Goal: Transaction & Acquisition: Book appointment/travel/reservation

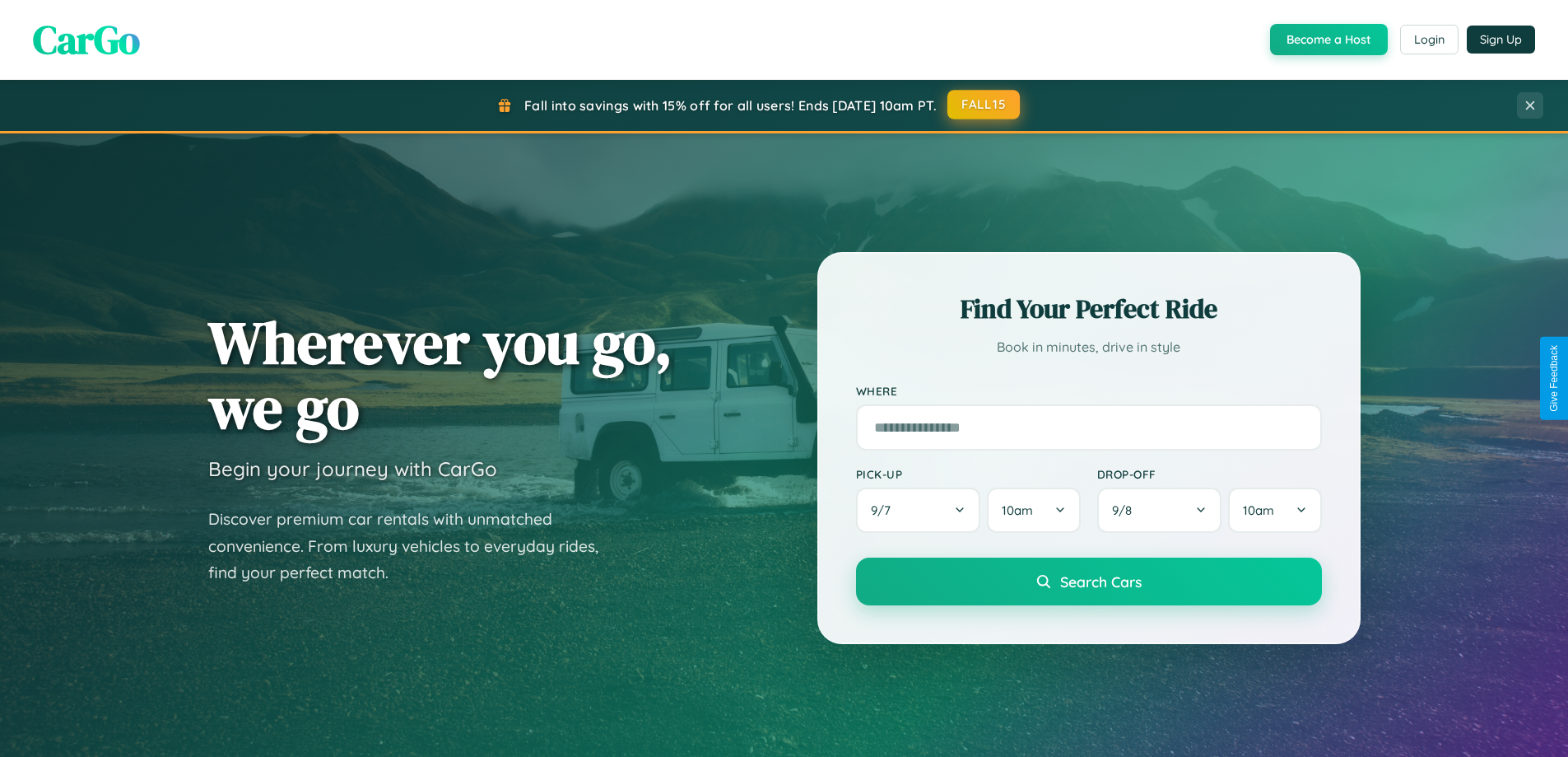
click at [984, 105] on button "FALL15" at bounding box center [983, 105] width 72 height 30
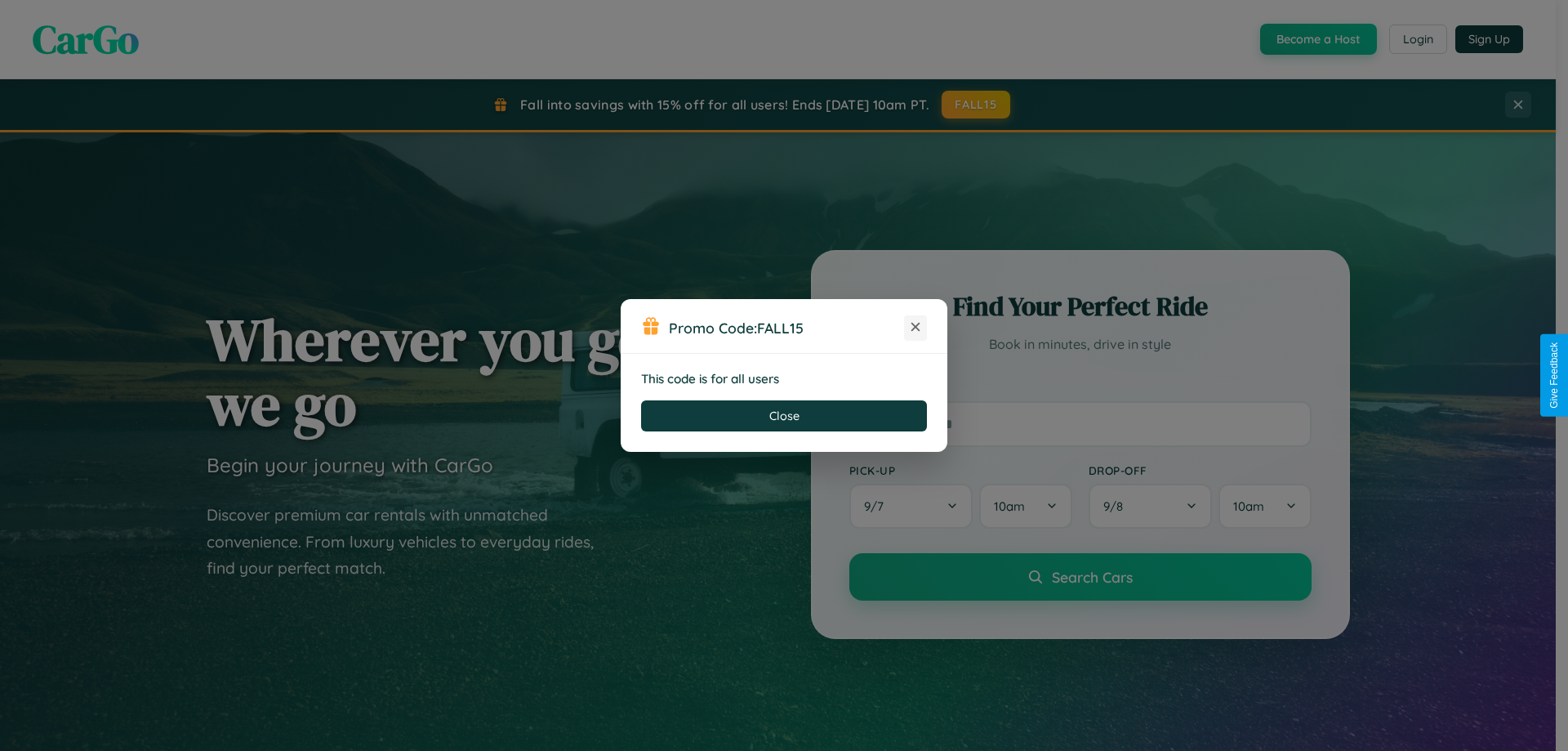
click at [915, 328] on icon at bounding box center [915, 327] width 17 height 17
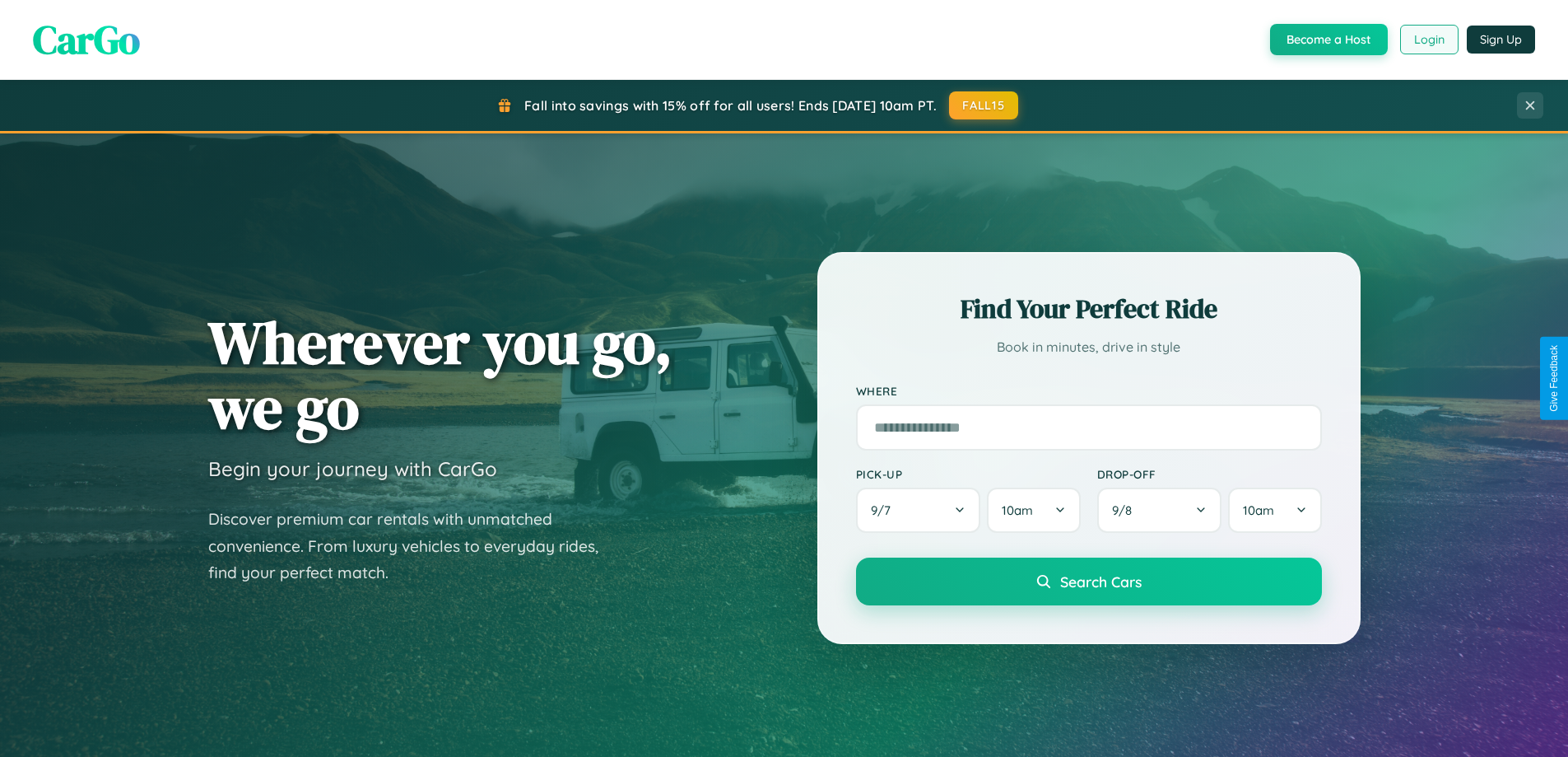
click at [1429, 40] on button "Login" at bounding box center [1429, 40] width 58 height 30
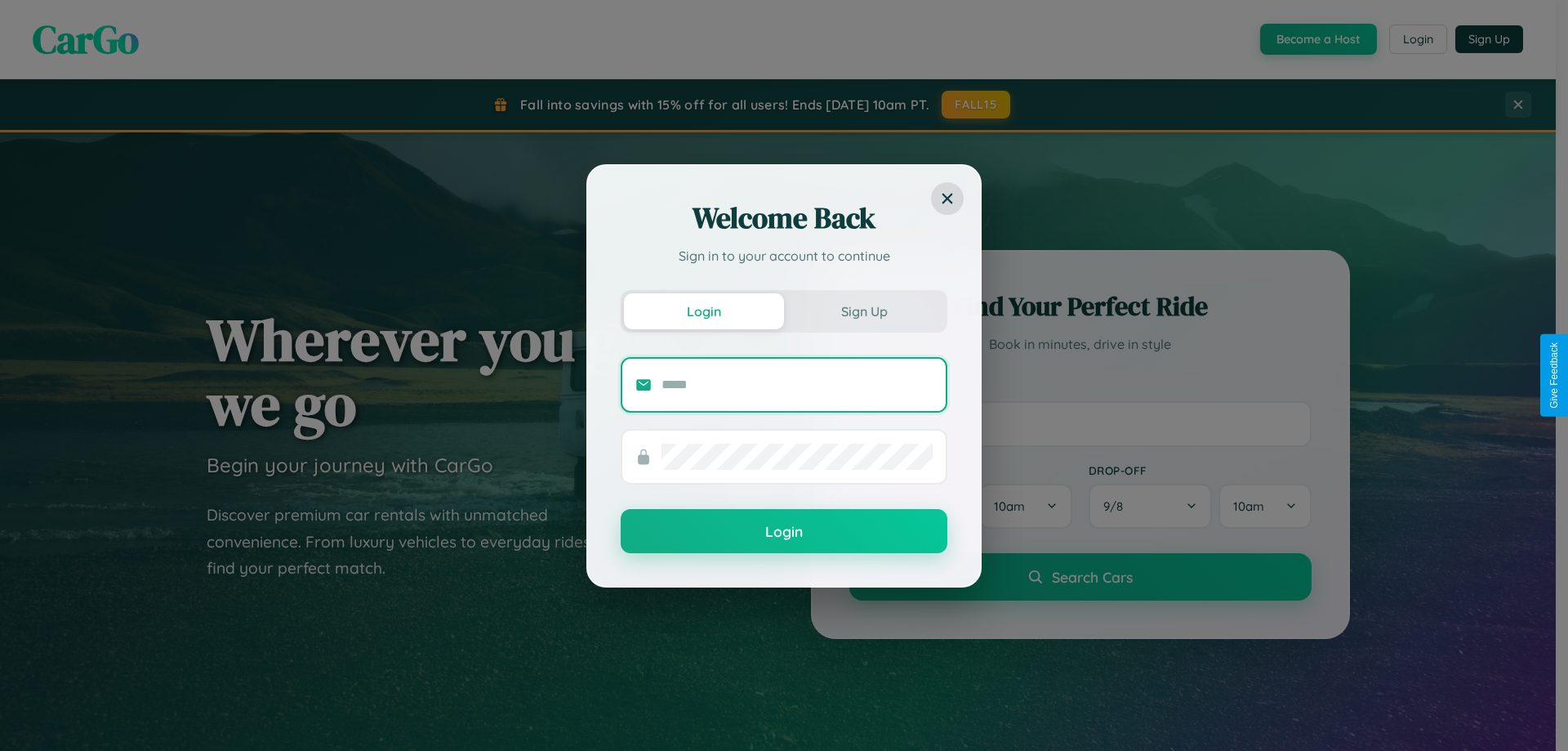
click at [797, 384] on input "text" at bounding box center [797, 385] width 271 height 27
type input "**********"
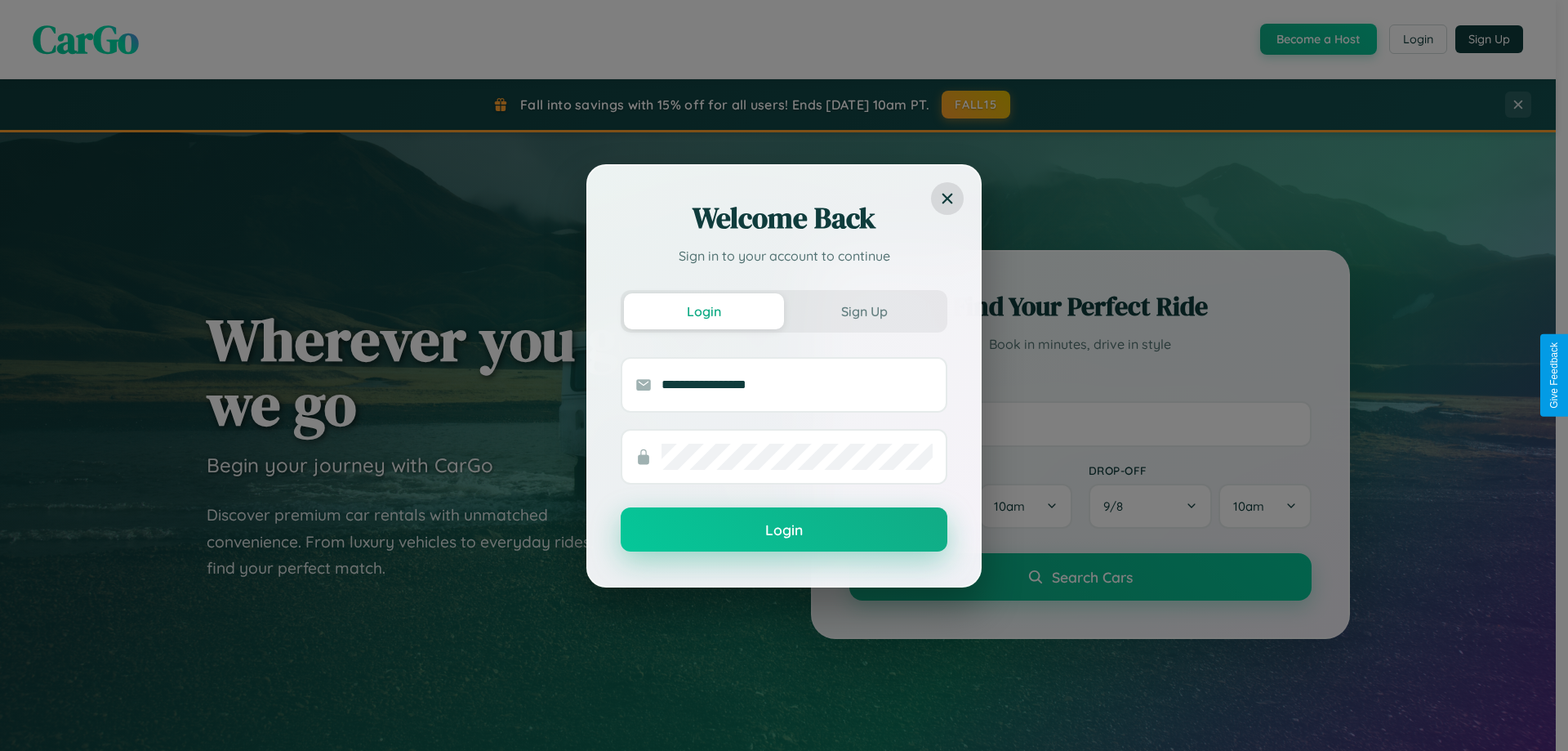
click at [784, 530] on button "Login" at bounding box center [783, 529] width 327 height 44
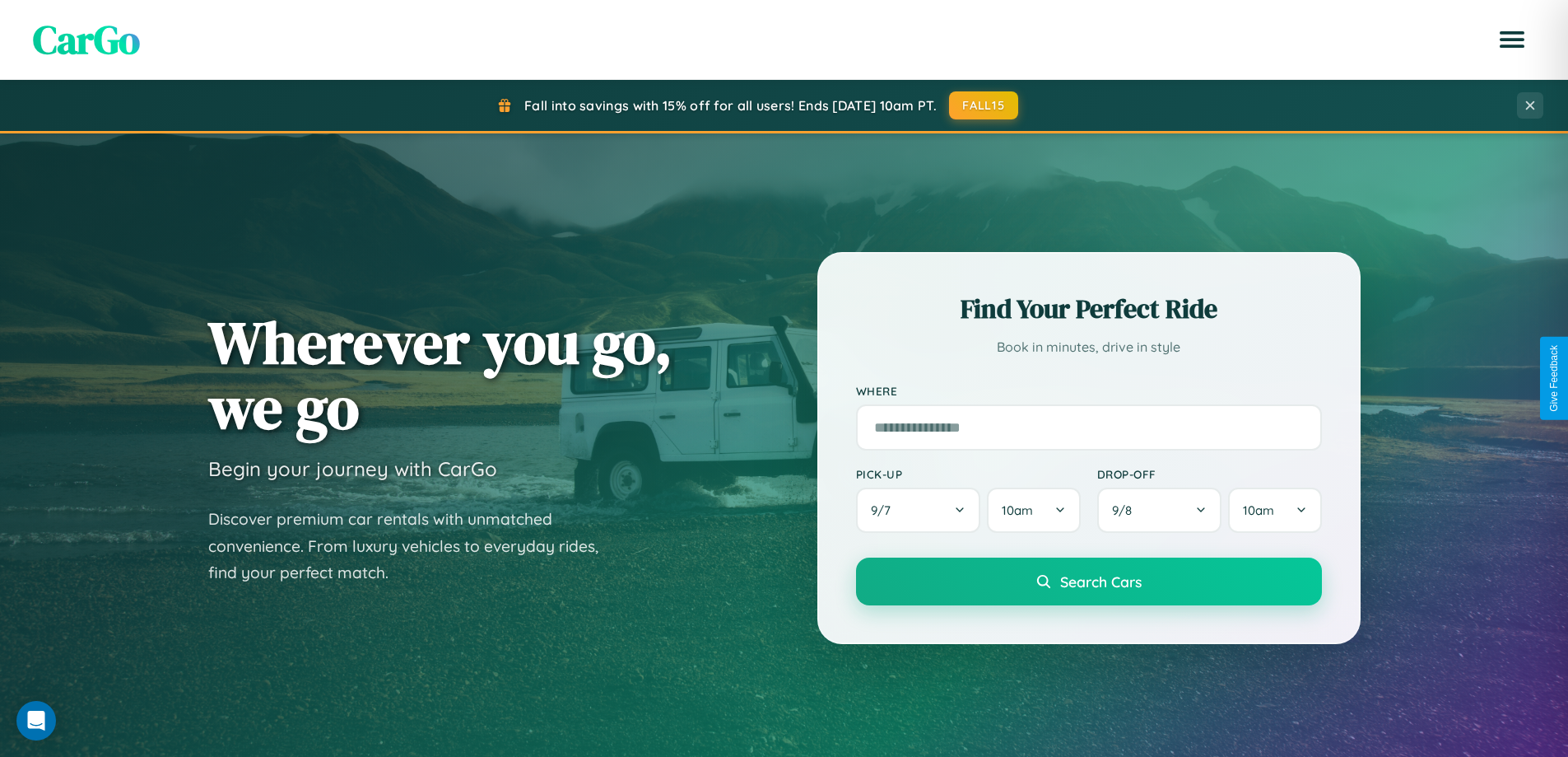
scroll to position [3169, 0]
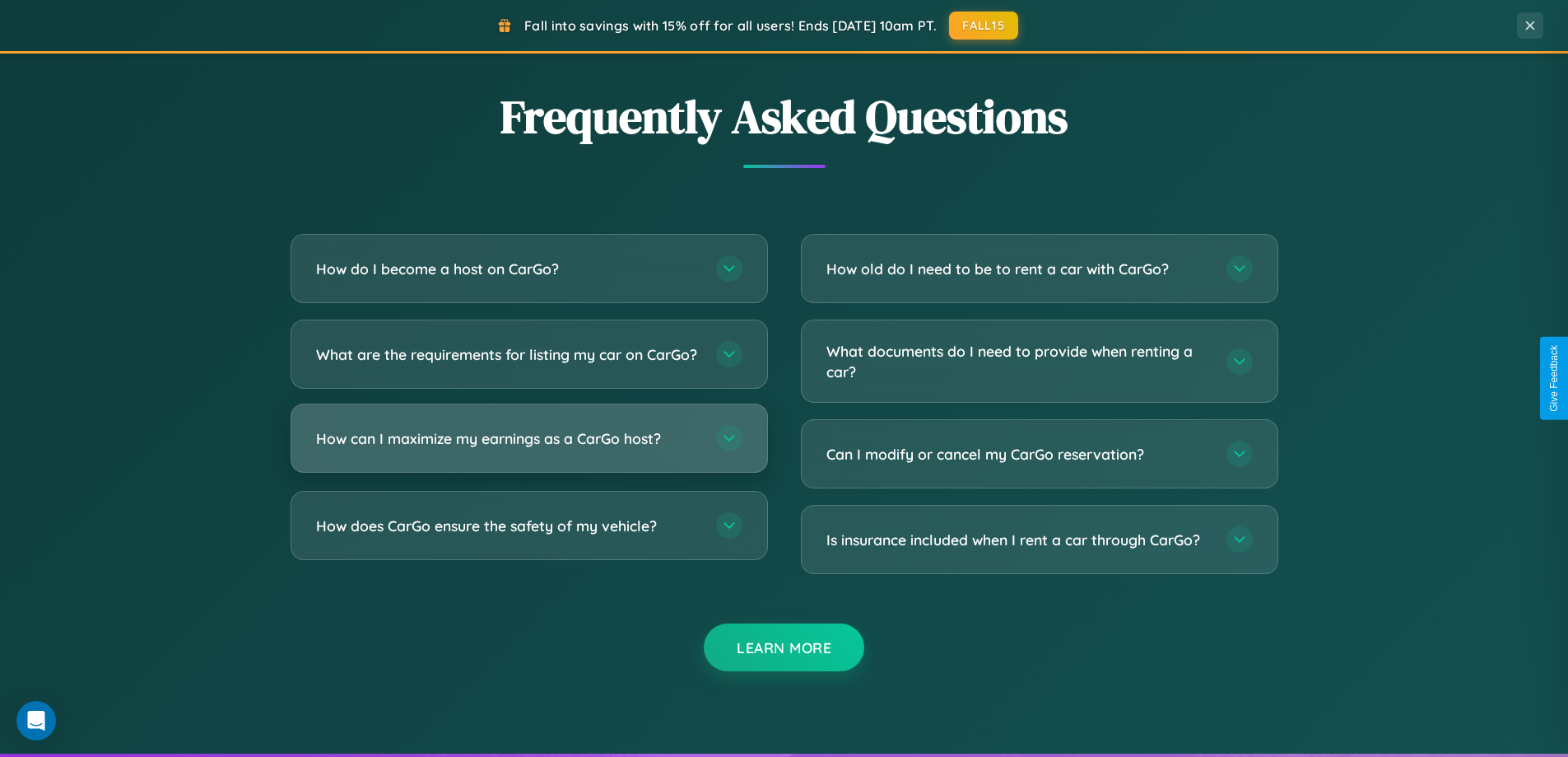
click at [528, 448] on h3 "How can I maximize my earnings as a CarGo host?" at bounding box center [508, 438] width 384 height 21
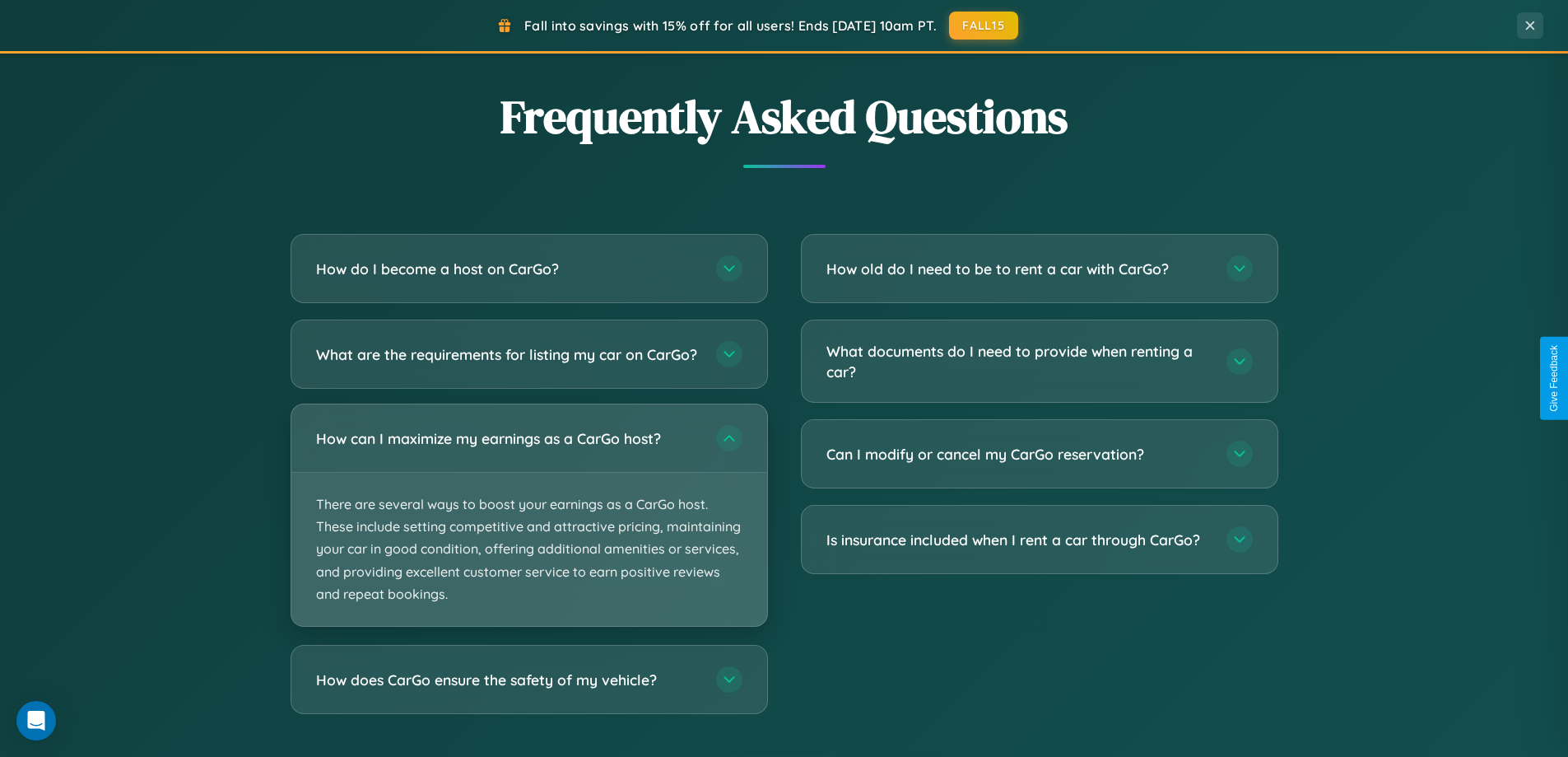
click at [528, 528] on p "There are several ways to boost your earnings as a CarGo host. These include se…" at bounding box center [529, 549] width 476 height 153
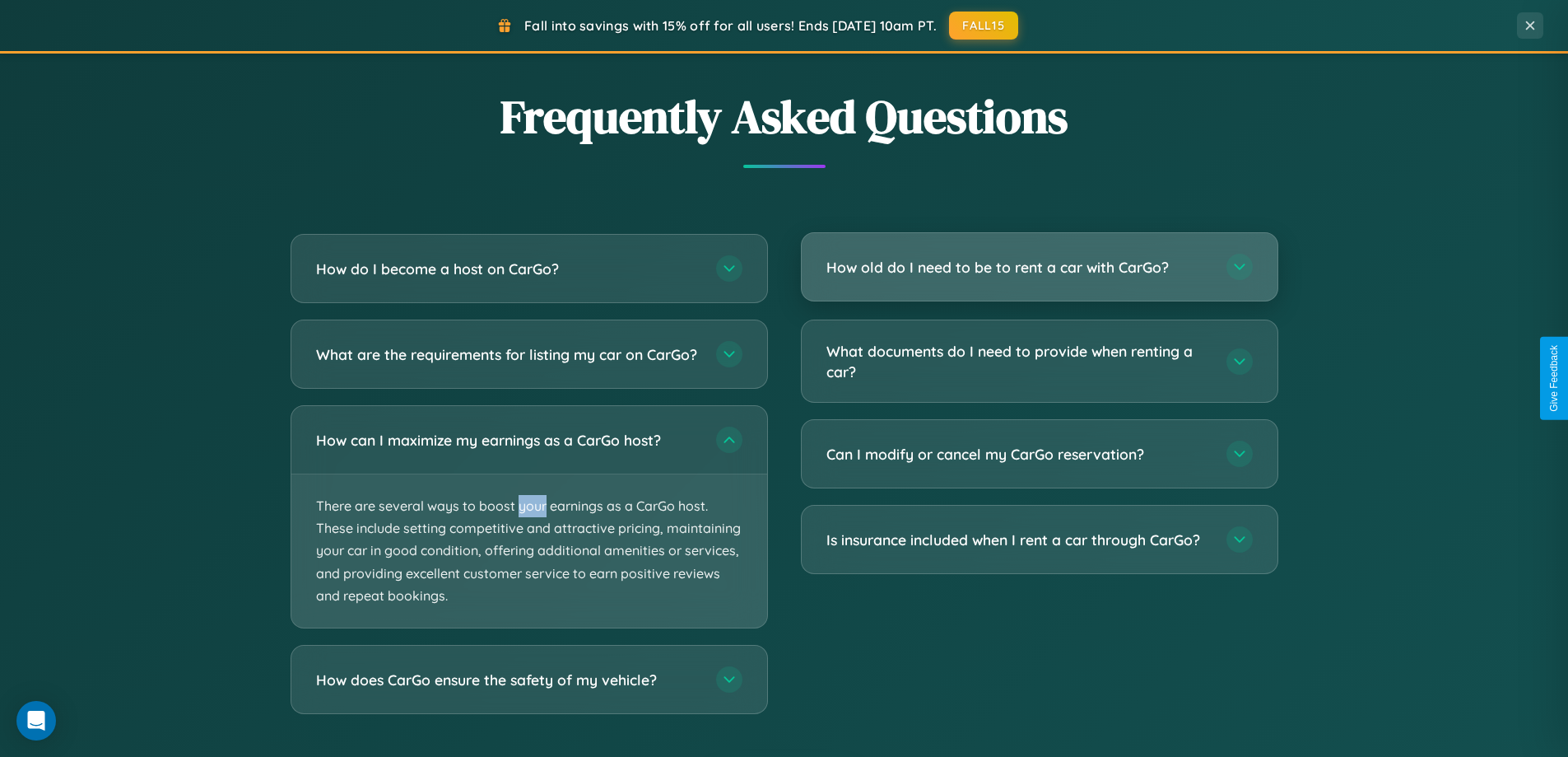
click at [1039, 268] on h3 "How old do I need to be to rent a car with CarGo?" at bounding box center [1018, 267] width 384 height 21
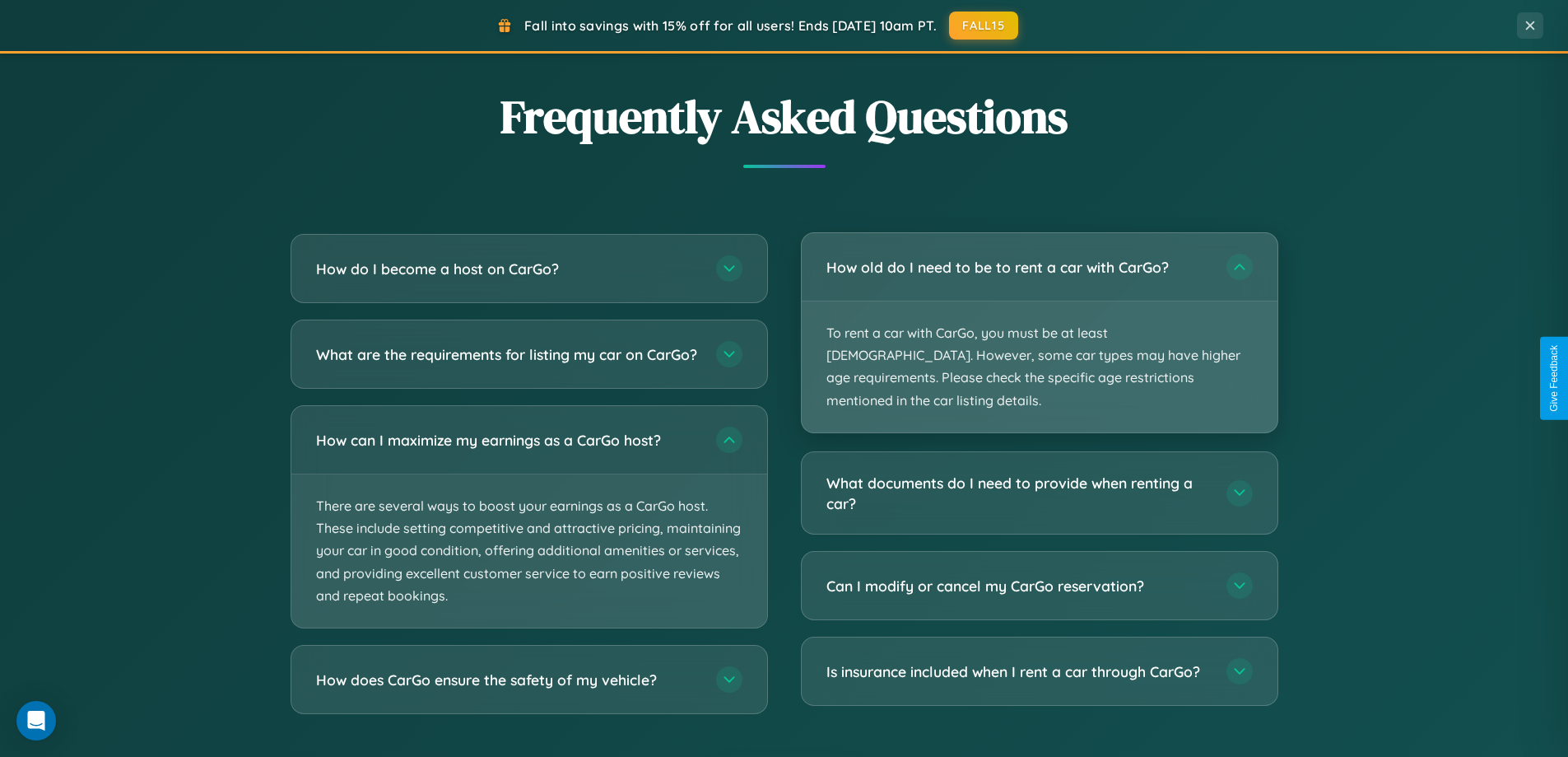
click at [1039, 322] on p "To rent a car with CarGo, you must be at least [DEMOGRAPHIC_DATA]. However, som…" at bounding box center [1039, 367] width 476 height 131
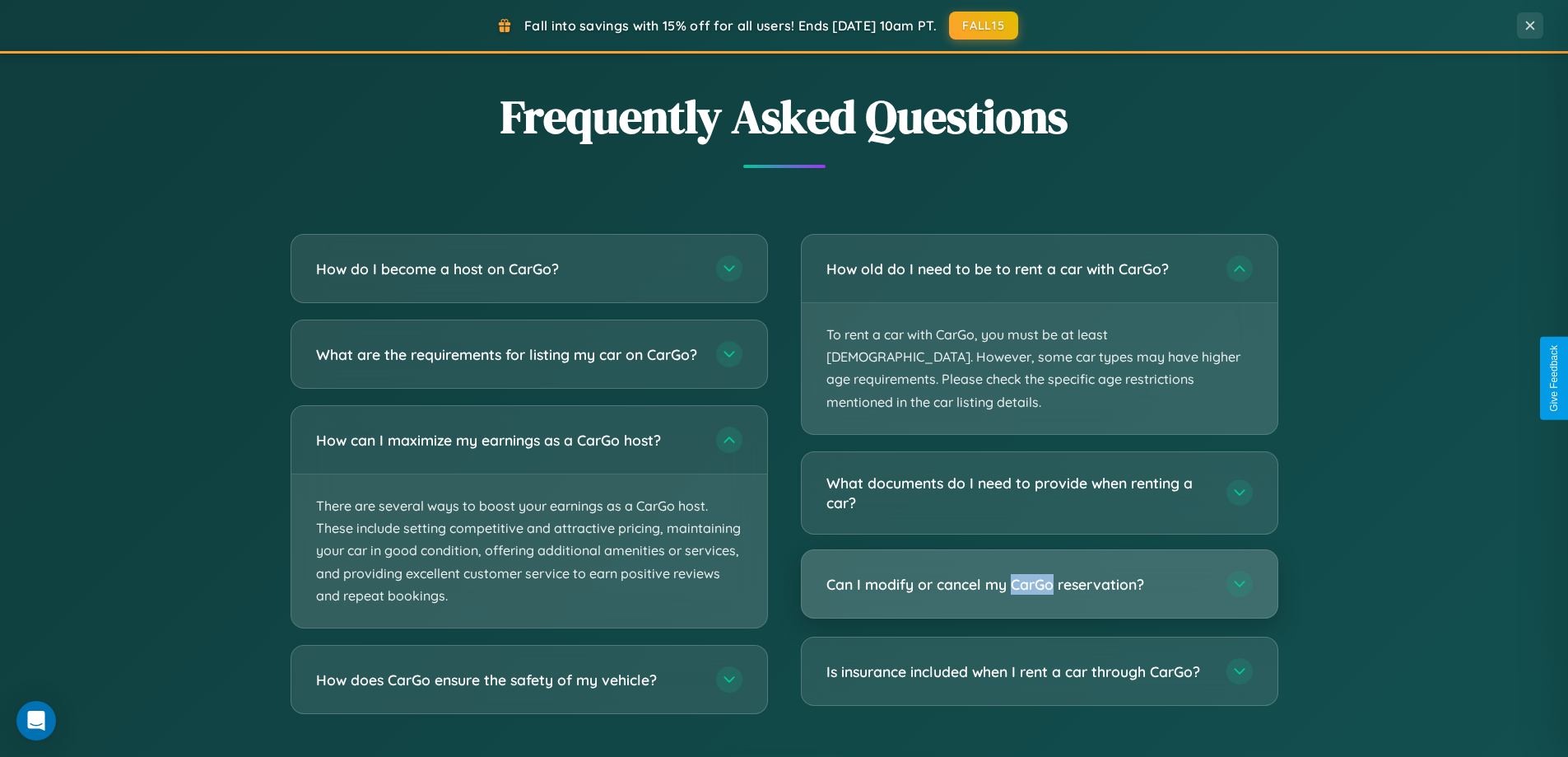
click at [1039, 574] on h3 "Can I modify or cancel my CarGo reservation?" at bounding box center [1018, 584] width 384 height 21
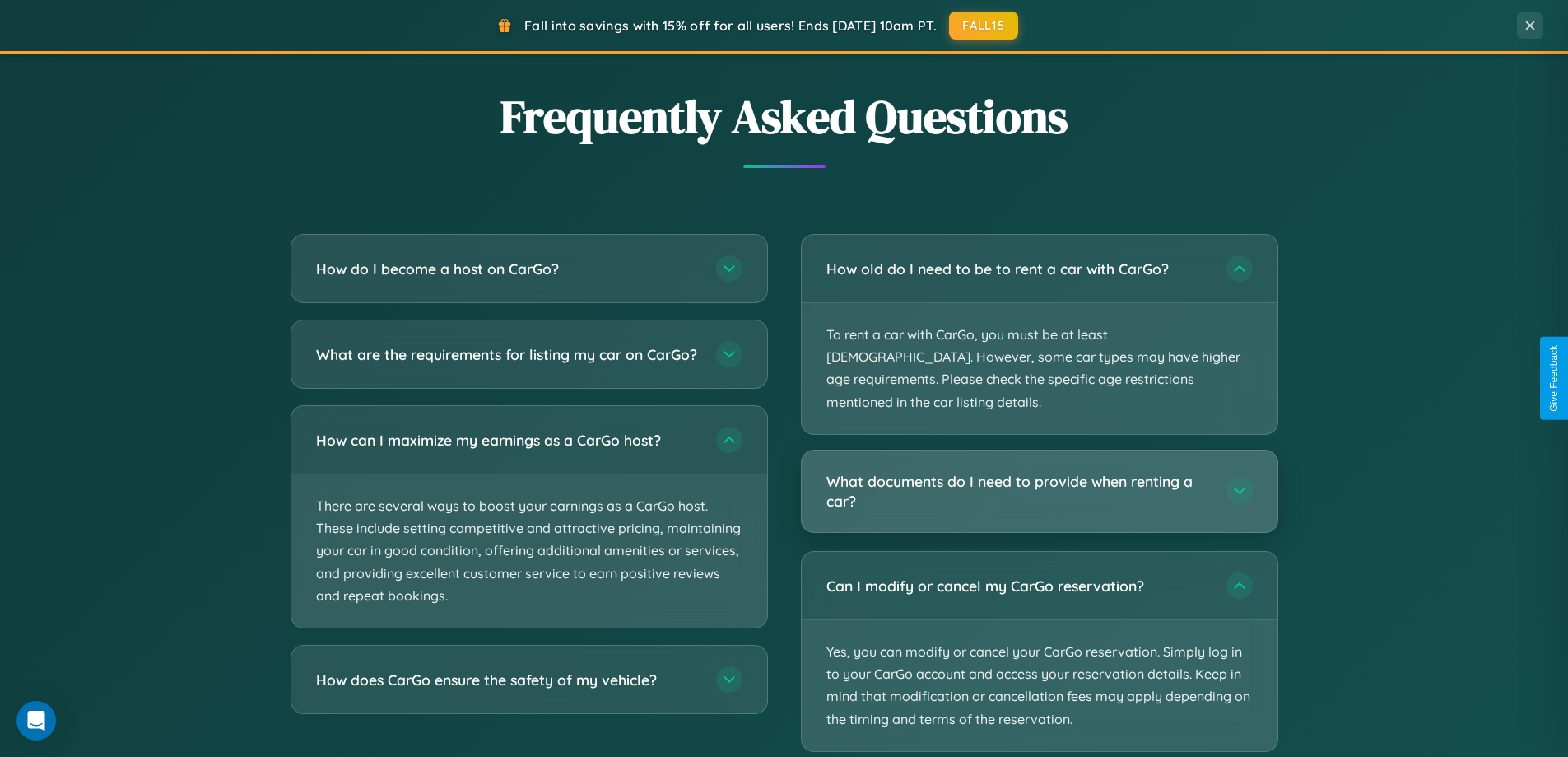
click at [1039, 471] on h3 "What documents do I need to provide when renting a car?" at bounding box center [1018, 491] width 384 height 41
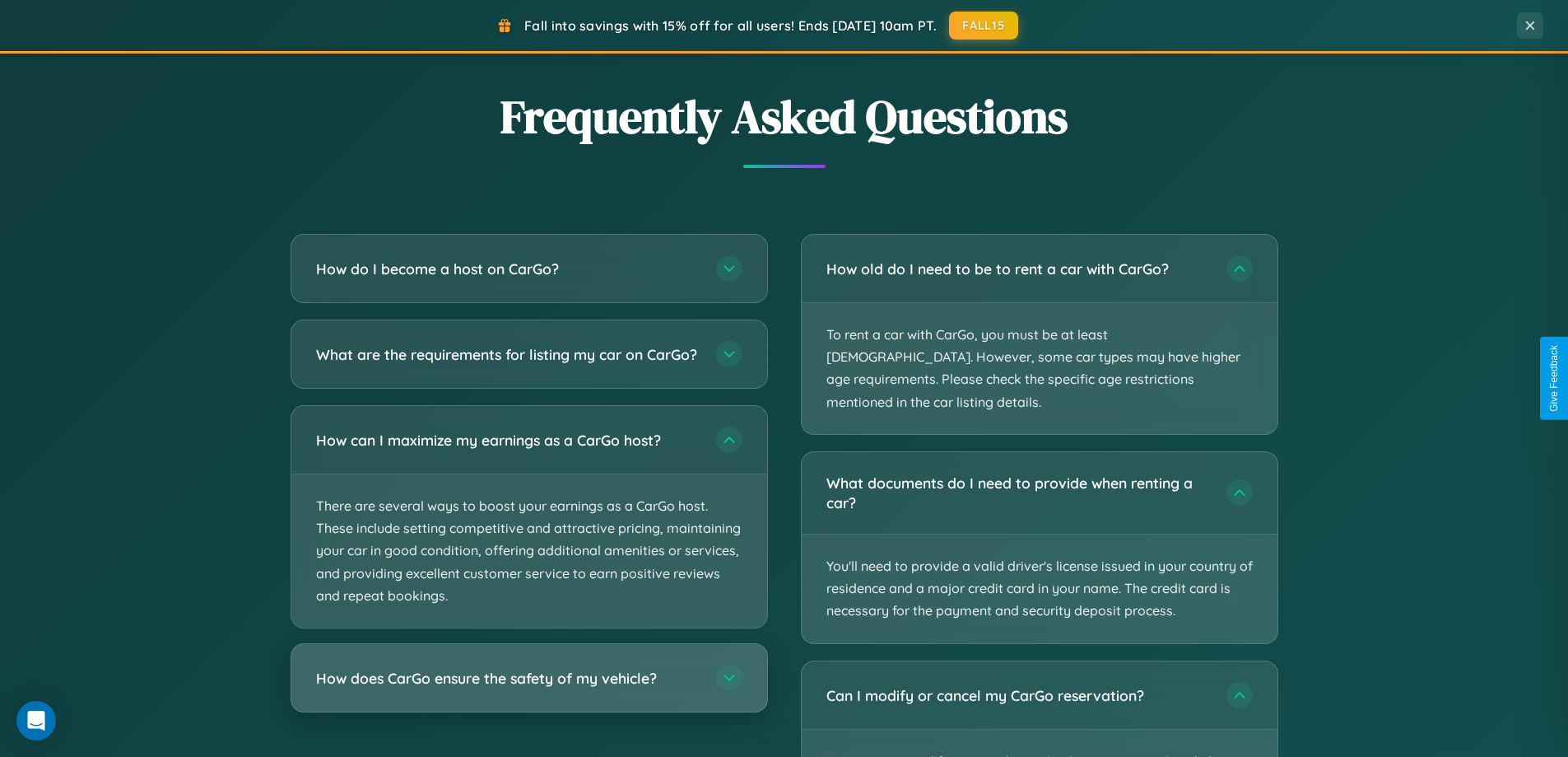
click at [528, 689] on h3 "How does CarGo ensure the safety of my vehicle?" at bounding box center [508, 678] width 384 height 21
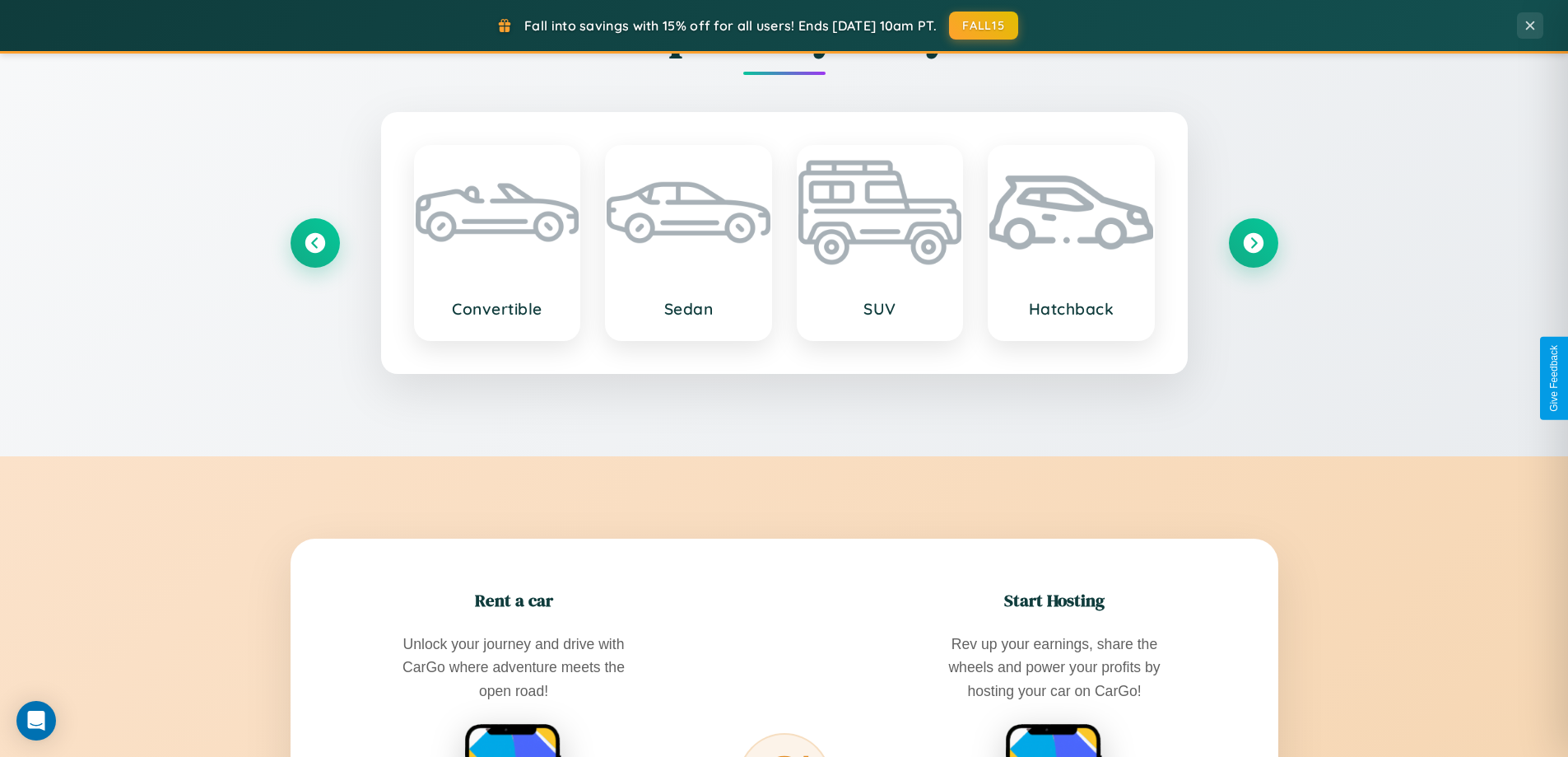
scroll to position [710, 0]
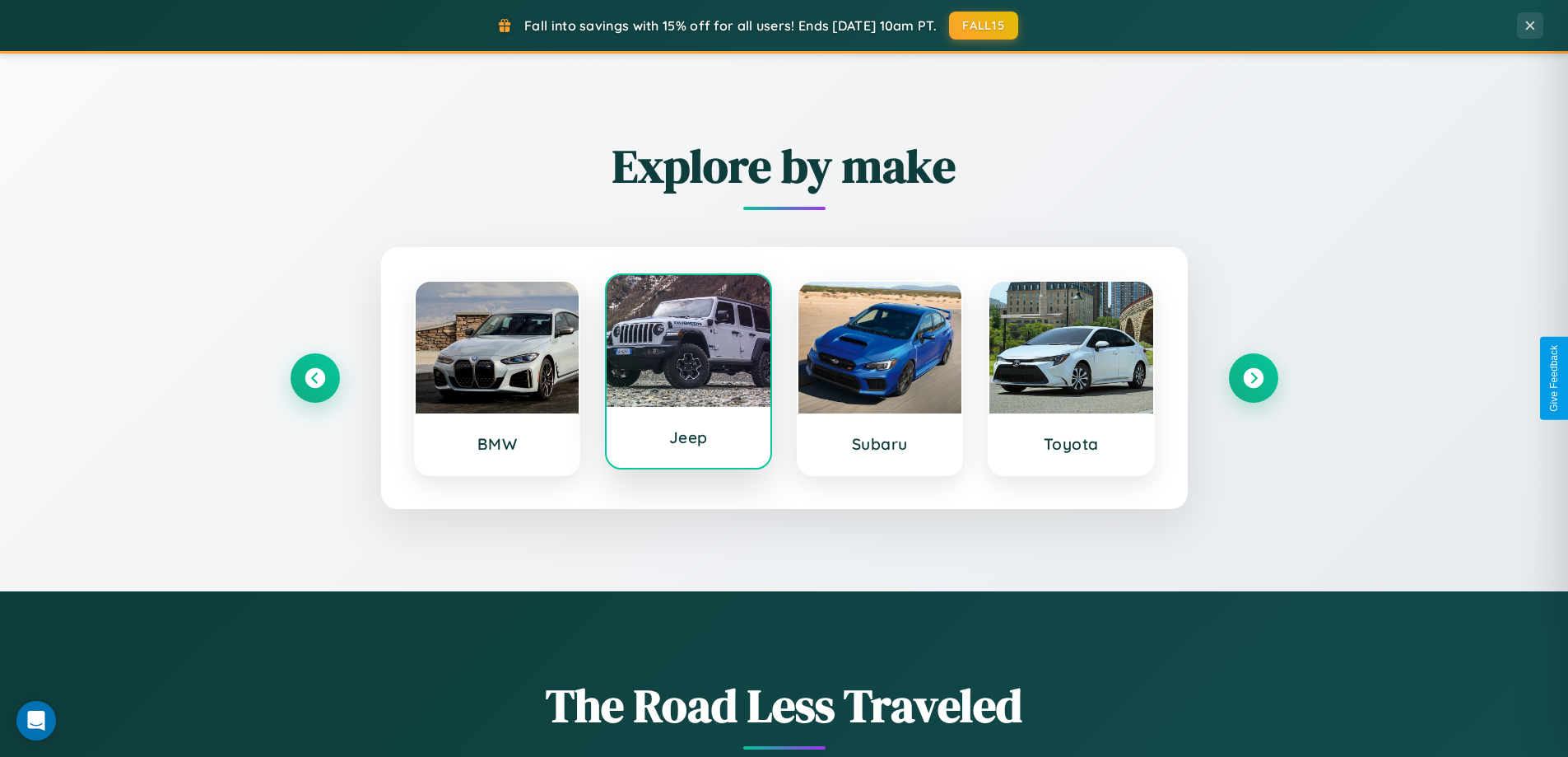
click at [689, 375] on div at bounding box center [689, 340] width 164 height 132
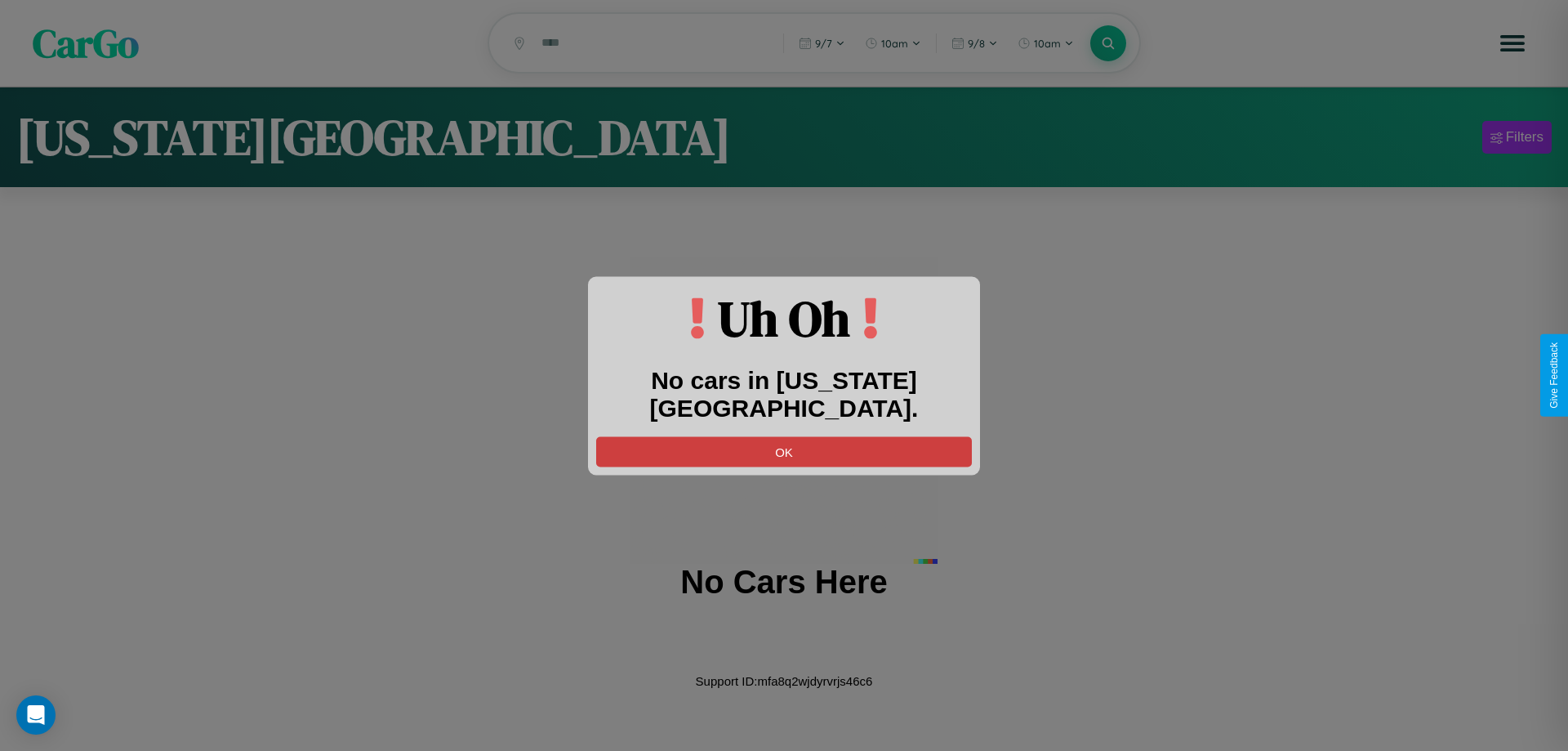
click at [784, 436] on button "OK" at bounding box center [783, 451] width 376 height 30
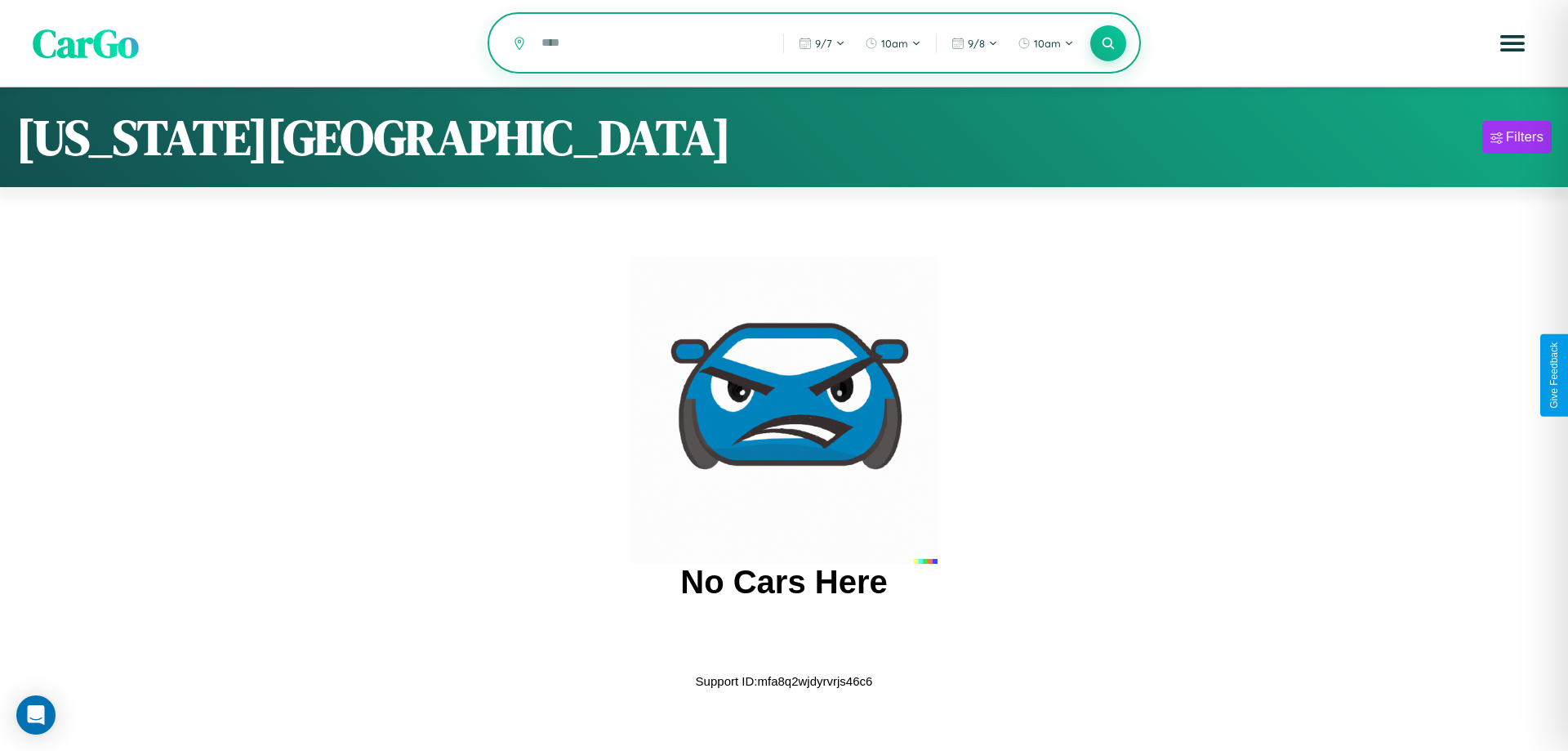
click at [650, 44] on input "text" at bounding box center [650, 42] width 234 height 28
type input "******"
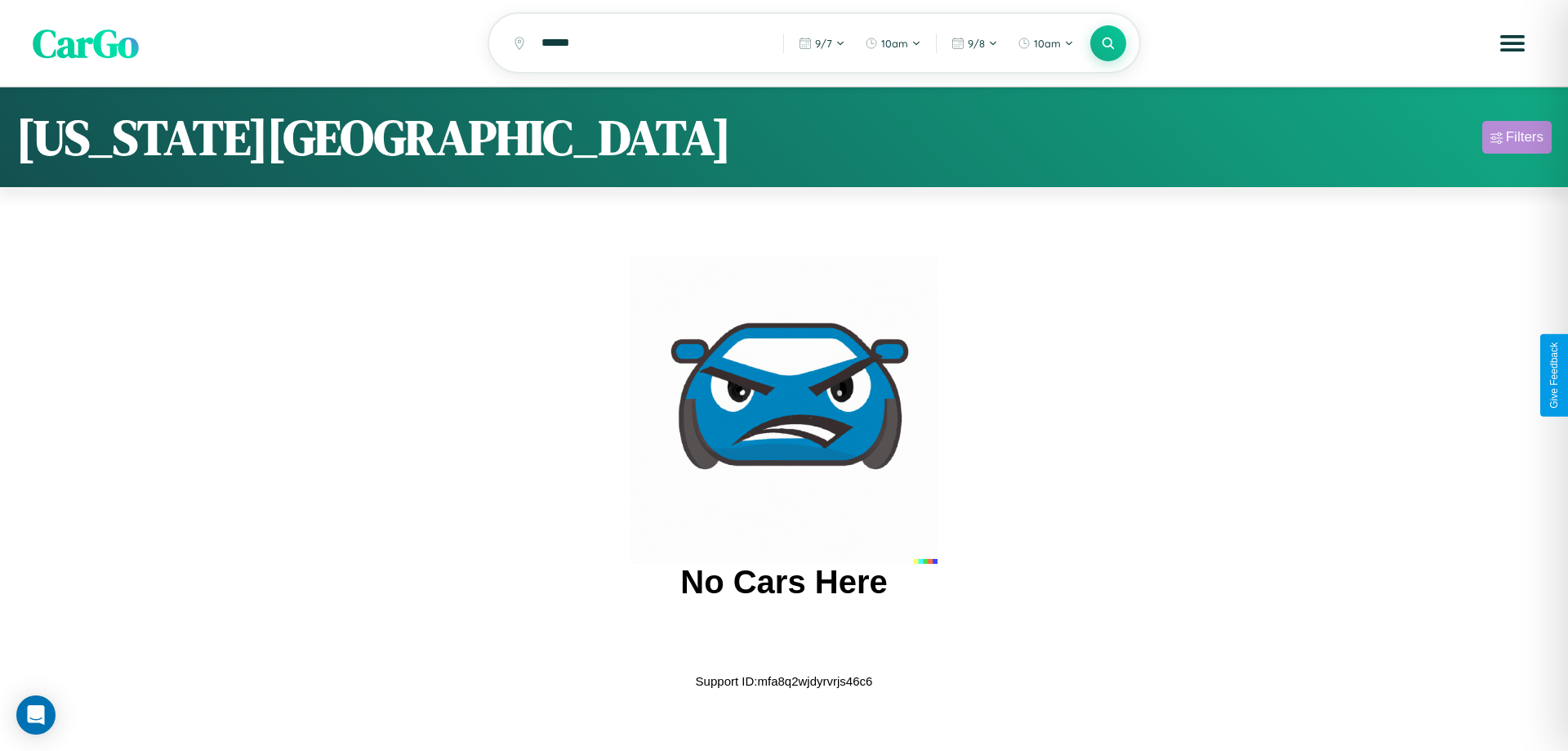
click at [1516, 139] on div "Filters" at bounding box center [1524, 136] width 37 height 17
